Goal: Navigation & Orientation: Go to known website

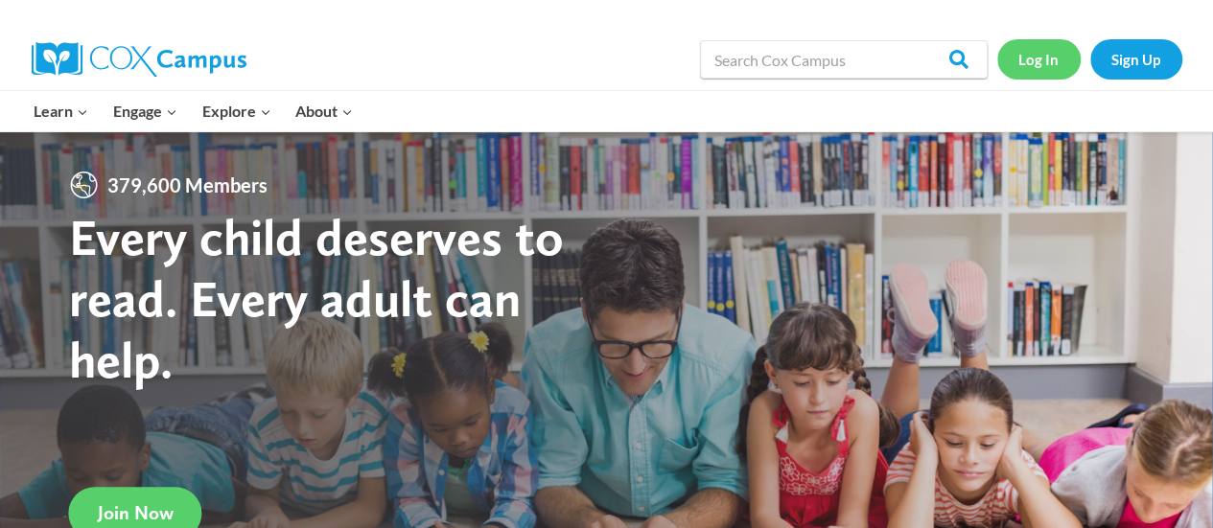
click at [1039, 65] on link "Log In" at bounding box center [1038, 58] width 83 height 39
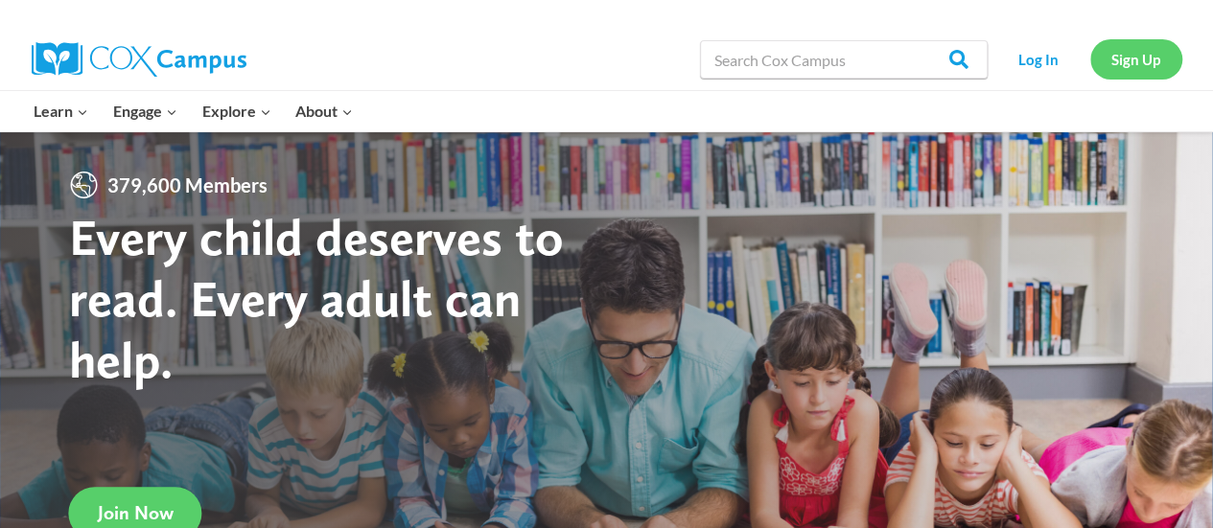
click at [1145, 64] on link "Sign Up" at bounding box center [1136, 58] width 92 height 39
